Goal: Find specific page/section: Find specific page/section

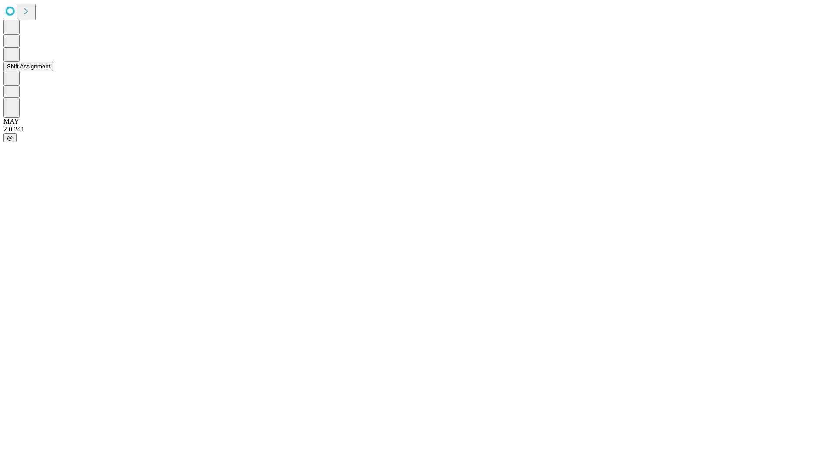
click at [53, 71] on button "Shift Assignment" at bounding box center [28, 66] width 50 height 9
